Goal: Task Accomplishment & Management: Manage account settings

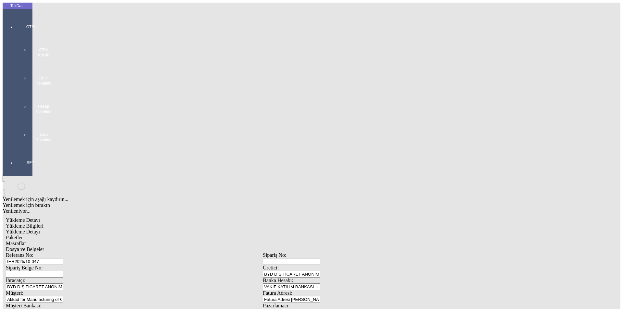
click at [16, 21] on div "GTM GTM Kokpit Ürün Yönetimi Hesap Yönetimi İhracat Yönetimi" at bounding box center [31, 81] width 30 height 136
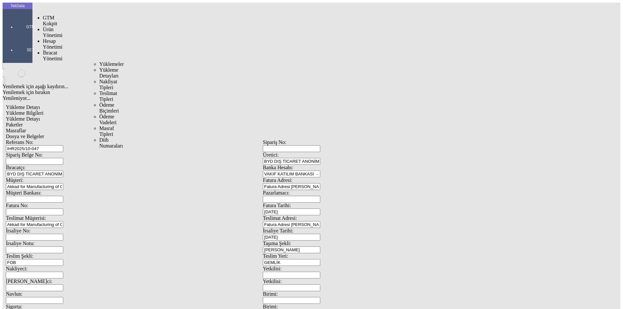
click at [43, 50] on span "İhracat Yönetimi" at bounding box center [52, 55] width 19 height 11
click at [99, 61] on span "Yüklemeler" at bounding box center [111, 64] width 25 height 6
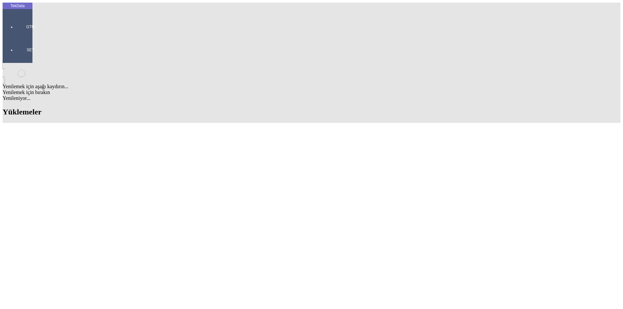
scroll to position [446, 0]
drag, startPoint x: 267, startPoint y: 253, endPoint x: 305, endPoint y: 255, distance: 37.7
copy tr "BDF2025000000509"
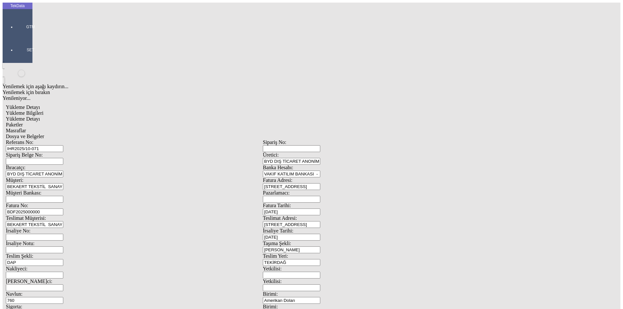
click at [63, 209] on input "BDF2025000000" at bounding box center [34, 212] width 57 height 7
drag, startPoint x: 135, startPoint y: 107, endPoint x: 40, endPoint y: 109, distance: 95.1
click at [40, 203] on div "Fatura No: BDF2025000000" at bounding box center [134, 209] width 257 height 13
paste input "BDF2025000000509"
drag, startPoint x: 96, startPoint y: 106, endPoint x: 12, endPoint y: 106, distance: 84.1
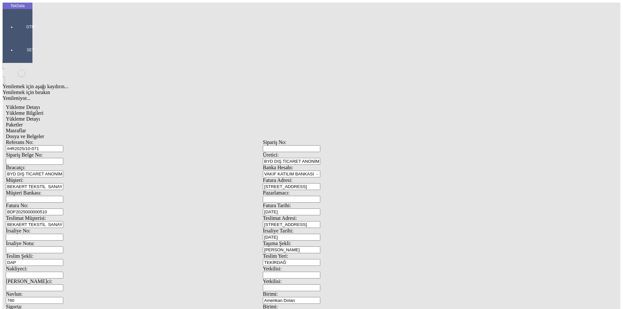
click at [66, 203] on div "Fatura No: BDF2025000000510" at bounding box center [134, 209] width 257 height 13
type input "BDF2025000000510"
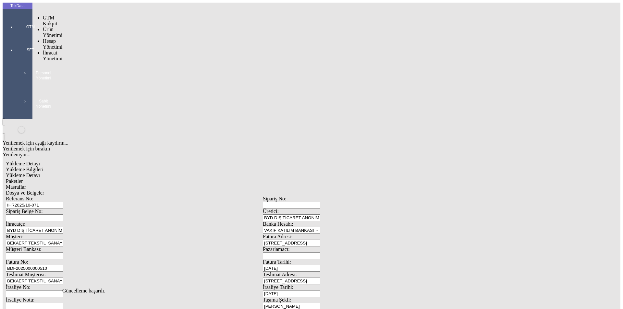
drag, startPoint x: 8, startPoint y: 20, endPoint x: 45, endPoint y: 37, distance: 40.1
click at [16, 36] on div at bounding box center [31, 36] width 30 height 0
click at [61, 50] on span "İhracat Yönetimi" at bounding box center [52, 55] width 19 height 11
click at [99, 61] on span "Yüklemeler" at bounding box center [111, 64] width 25 height 6
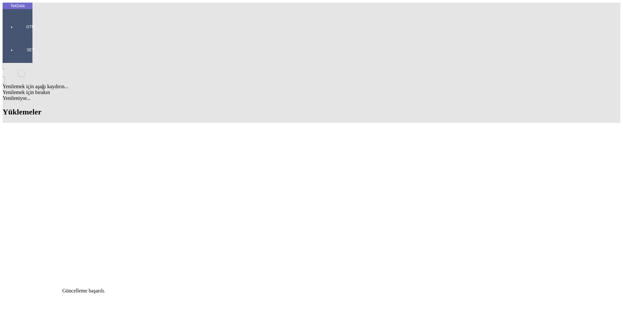
scroll to position [519, 0]
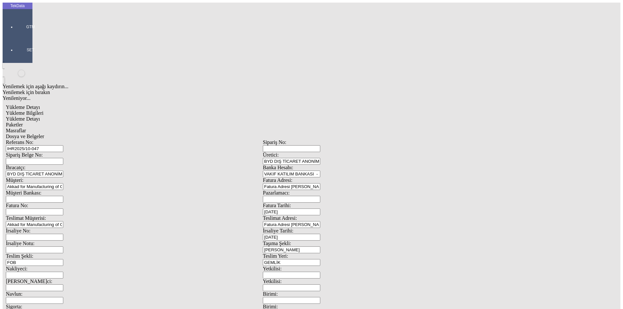
click at [40, 116] on span "Yükleme Detayı" at bounding box center [23, 119] width 34 height 6
drag, startPoint x: 121, startPoint y: 92, endPoint x: 46, endPoint y: 93, distance: 74.3
type input "27366.5"
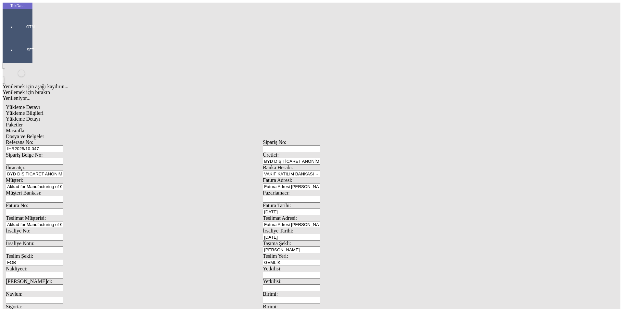
type input "0.86"
type input "27366.5"
type input "27420.5"
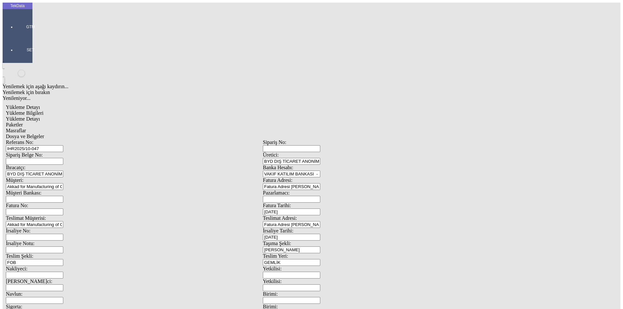
click at [23, 122] on span "Paketler" at bounding box center [14, 125] width 17 height 6
click at [176, 128] on div "Masraflar" at bounding box center [263, 131] width 514 height 6
click at [44, 134] on span "Dosya ve Belgeler" at bounding box center [25, 137] width 38 height 6
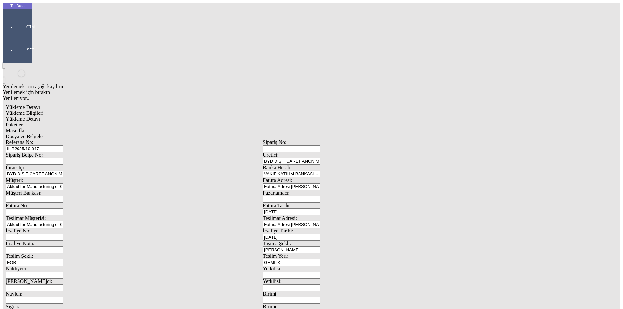
click at [44, 134] on span "Dosya ve Belgeler" at bounding box center [25, 137] width 38 height 6
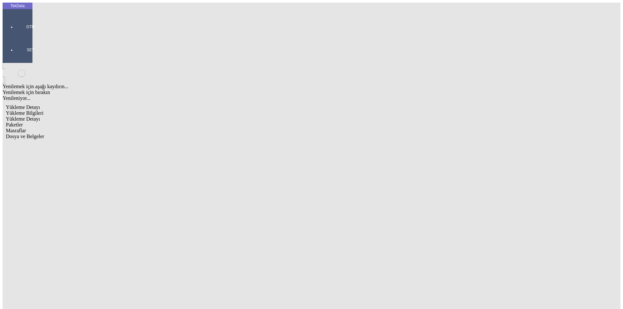
click at [43, 110] on span "Yükleme Bilgileri" at bounding box center [25, 113] width 38 height 6
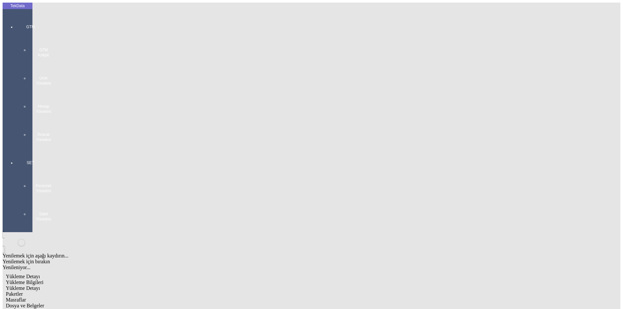
click at [16, 21] on div "GTM GTM Kokpit Ürün Yönetimi Hesap Yönetimi İhracat Yönetimi" at bounding box center [31, 81] width 30 height 136
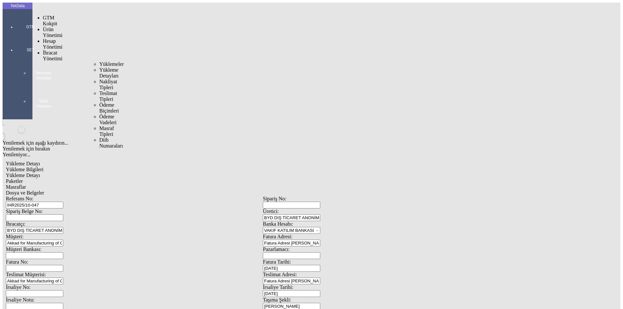
click at [44, 50] on div "İhracat Yönetimi" at bounding box center [51, 56] width 17 height 12
drag, startPoint x: 64, startPoint y: 38, endPoint x: 84, endPoint y: 38, distance: 20.1
click at [62, 50] on span "İhracat Yönetimi" at bounding box center [52, 55] width 19 height 11
click at [99, 61] on span "Yüklemeler" at bounding box center [111, 64] width 25 height 6
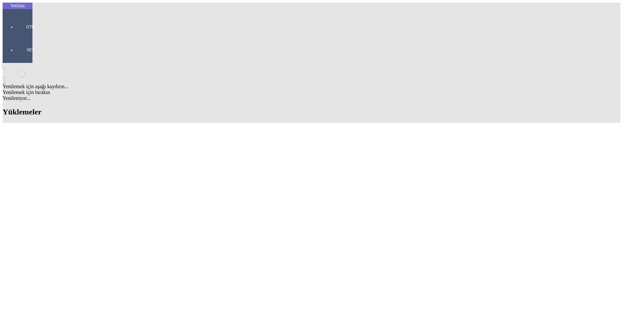
scroll to position [552, 0]
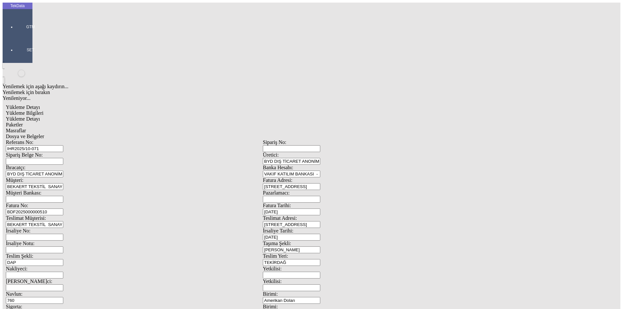
click at [66, 140] on div "Referans No: IHR2025/10-071" at bounding box center [134, 146] width 257 height 13
drag, startPoint x: 138, startPoint y: 110, endPoint x: 37, endPoint y: 108, distance: 101.3
click at [37, 140] on div "Referans No: IHR2025/10-071 Sipariş No: Sipariş Belge No: Üretici: BYD DIŞ TİCA…" at bounding box center [263, 292] width 514 height 304
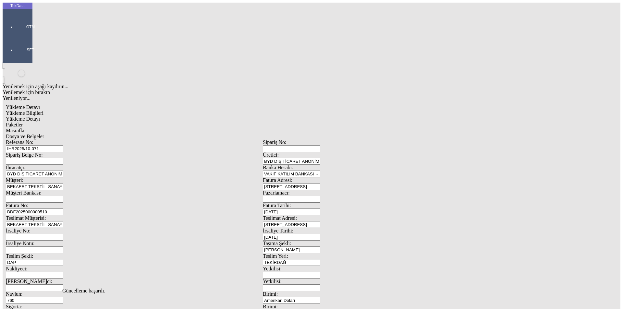
click at [44, 134] on span "Dosya ve Belgeler" at bounding box center [25, 137] width 38 height 6
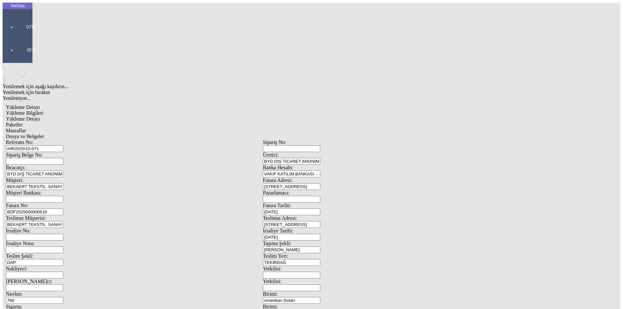
click at [40, 116] on span "Yükleme Detayı" at bounding box center [23, 119] width 34 height 6
click at [43, 110] on span "Yükleme Bilgileri" at bounding box center [25, 113] width 38 height 6
drag, startPoint x: 390, startPoint y: 245, endPoint x: 308, endPoint y: 246, distance: 81.5
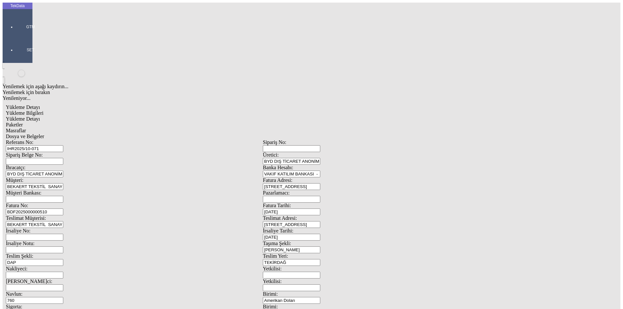
drag, startPoint x: 318, startPoint y: 248, endPoint x: 306, endPoint y: 248, distance: 12.0
type input "24320.05"
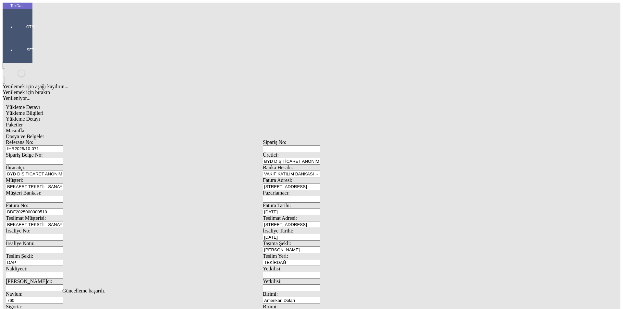
click at [40, 116] on span "Yükleme Detayı" at bounding box center [23, 119] width 34 height 6
drag, startPoint x: 62, startPoint y: 133, endPoint x: 39, endPoint y: 134, distance: 23.4
type input "24320.05"
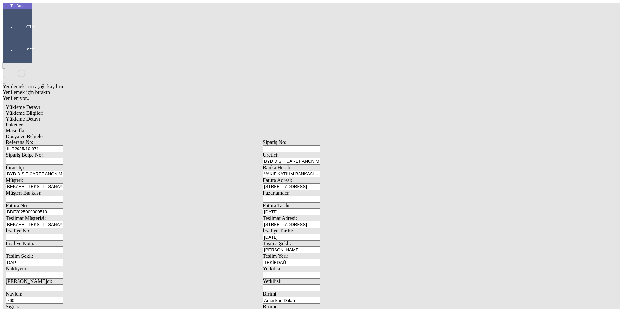
click at [23, 122] on span "Paketler" at bounding box center [14, 125] width 17 height 6
click at [26, 128] on span "Masraflar" at bounding box center [16, 131] width 20 height 6
click at [44, 134] on span "Dosya ve Belgeler" at bounding box center [25, 137] width 38 height 6
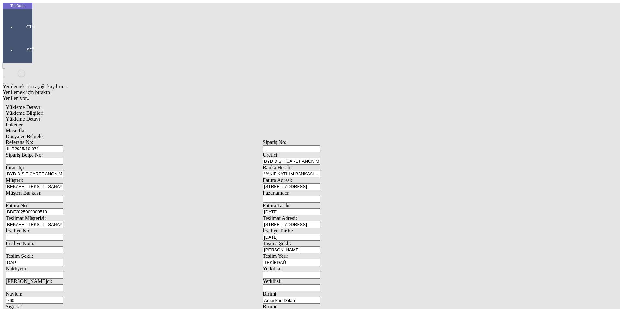
click at [44, 134] on span "Dosya ve Belgeler" at bounding box center [25, 137] width 38 height 6
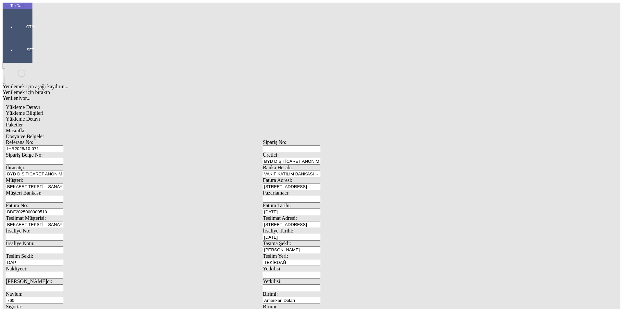
drag, startPoint x: 87, startPoint y: 230, endPoint x: 84, endPoint y: 237, distance: 7.9
